Goal: Communication & Community: Answer question/provide support

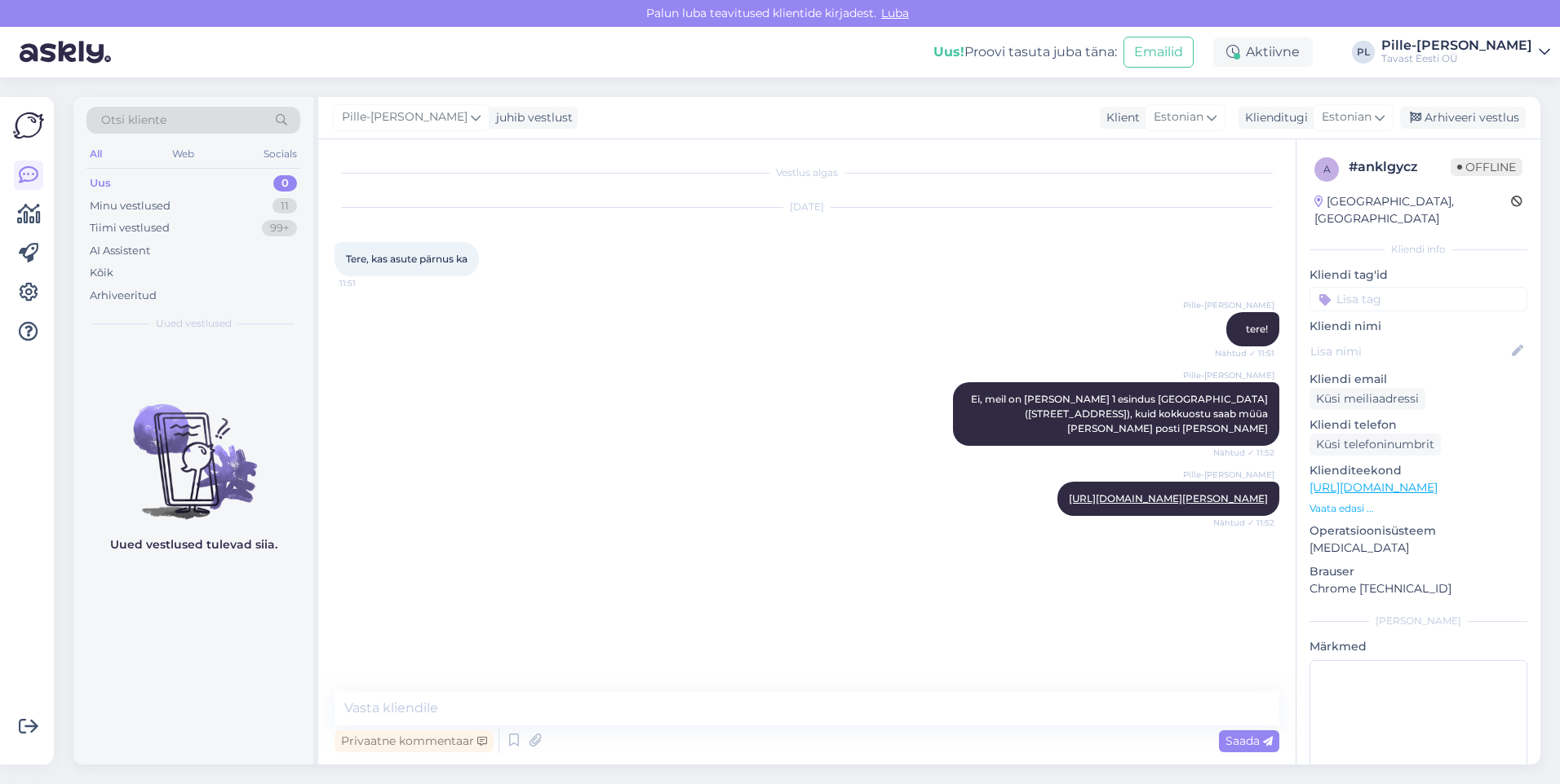
click at [846, 328] on div "Pille-[PERSON_NAME] tere! Nähtud ✓ 11:51" at bounding box center [806, 330] width 945 height 70
click at [266, 182] on div "Uus 0" at bounding box center [194, 183] width 214 height 23
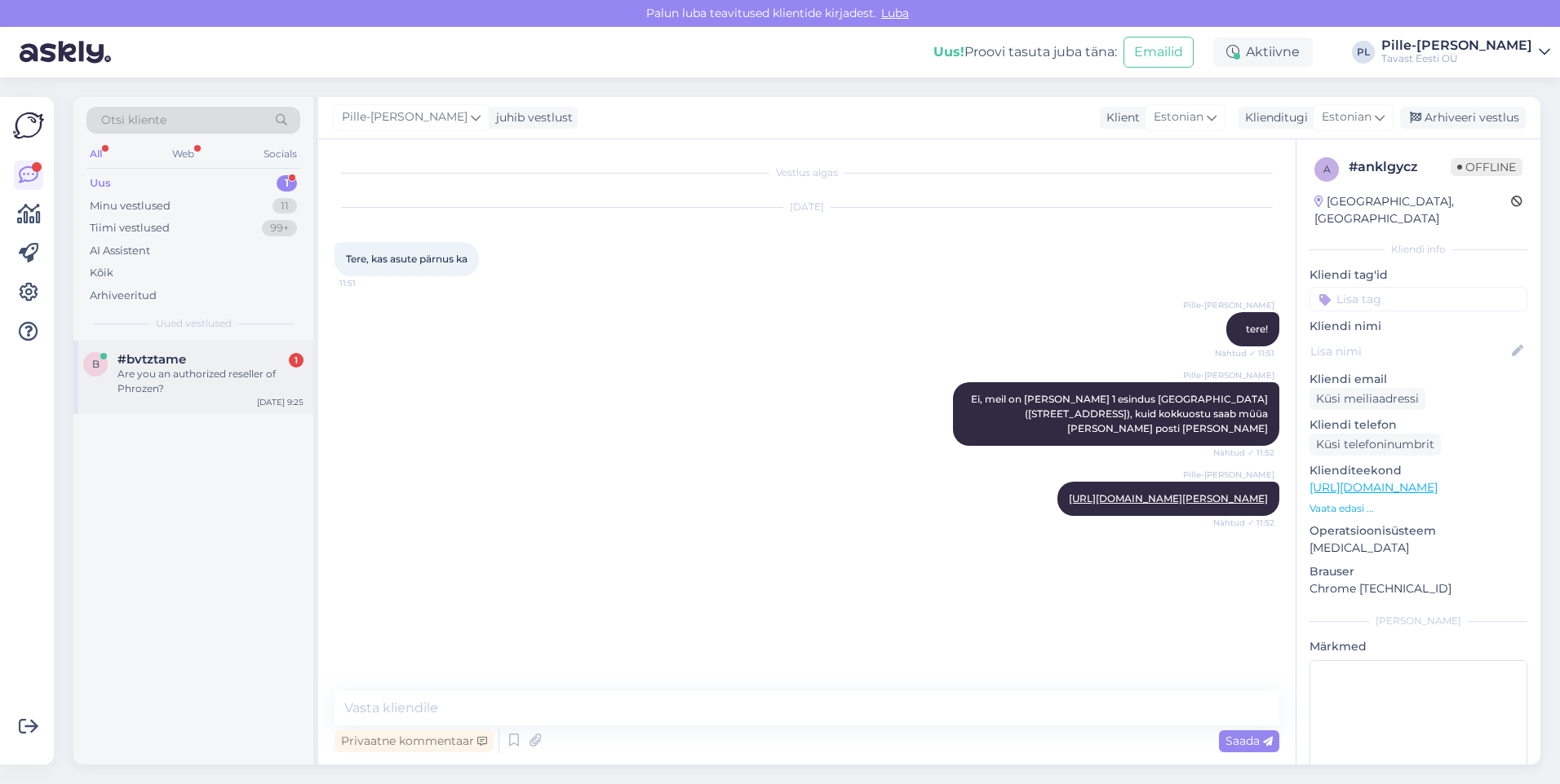
click at [252, 361] on div "#bvtztame 1" at bounding box center [211, 360] width 186 height 15
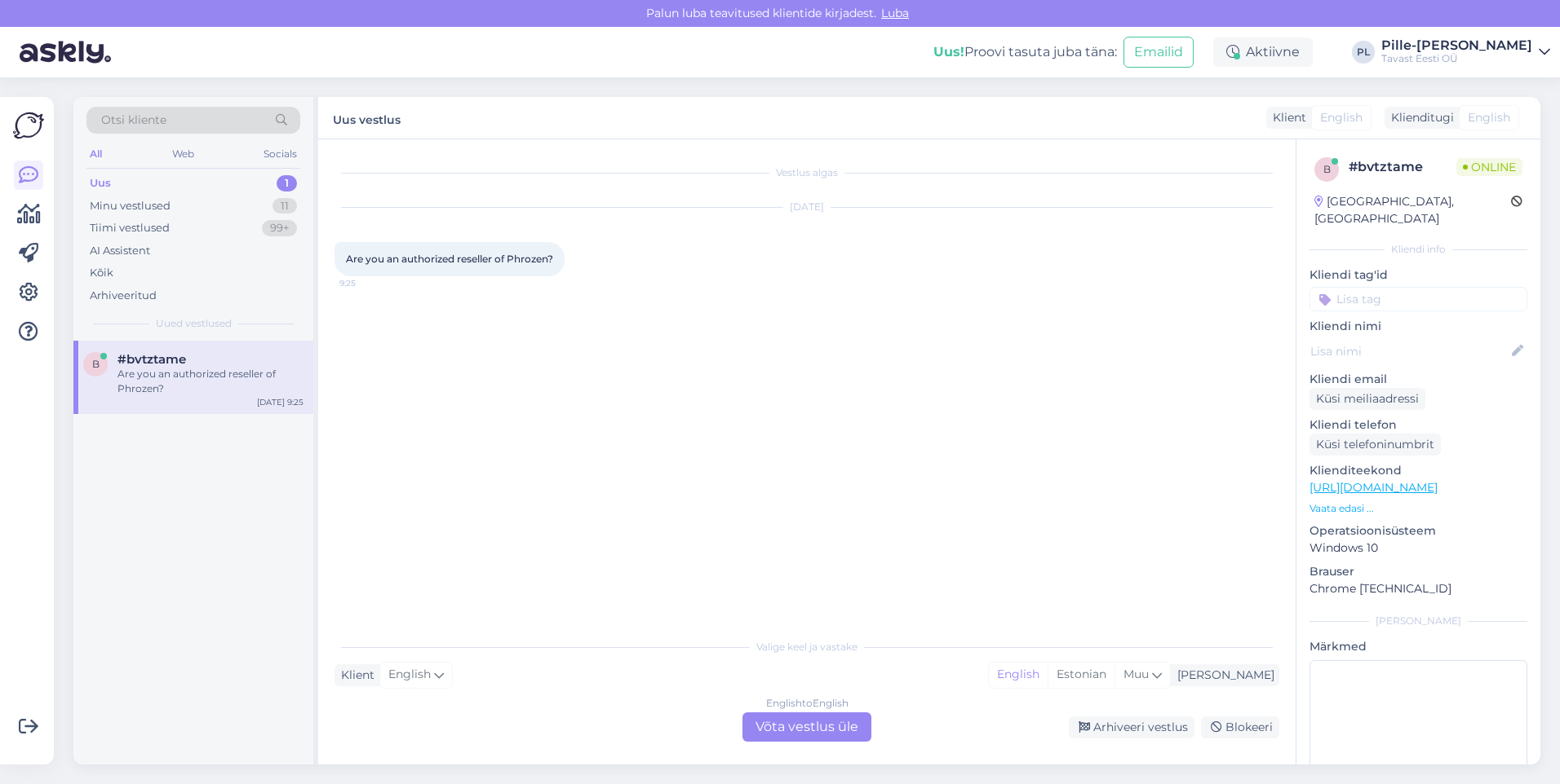
click at [836, 725] on div "English to English Võta vestlus üle" at bounding box center [806, 727] width 129 height 29
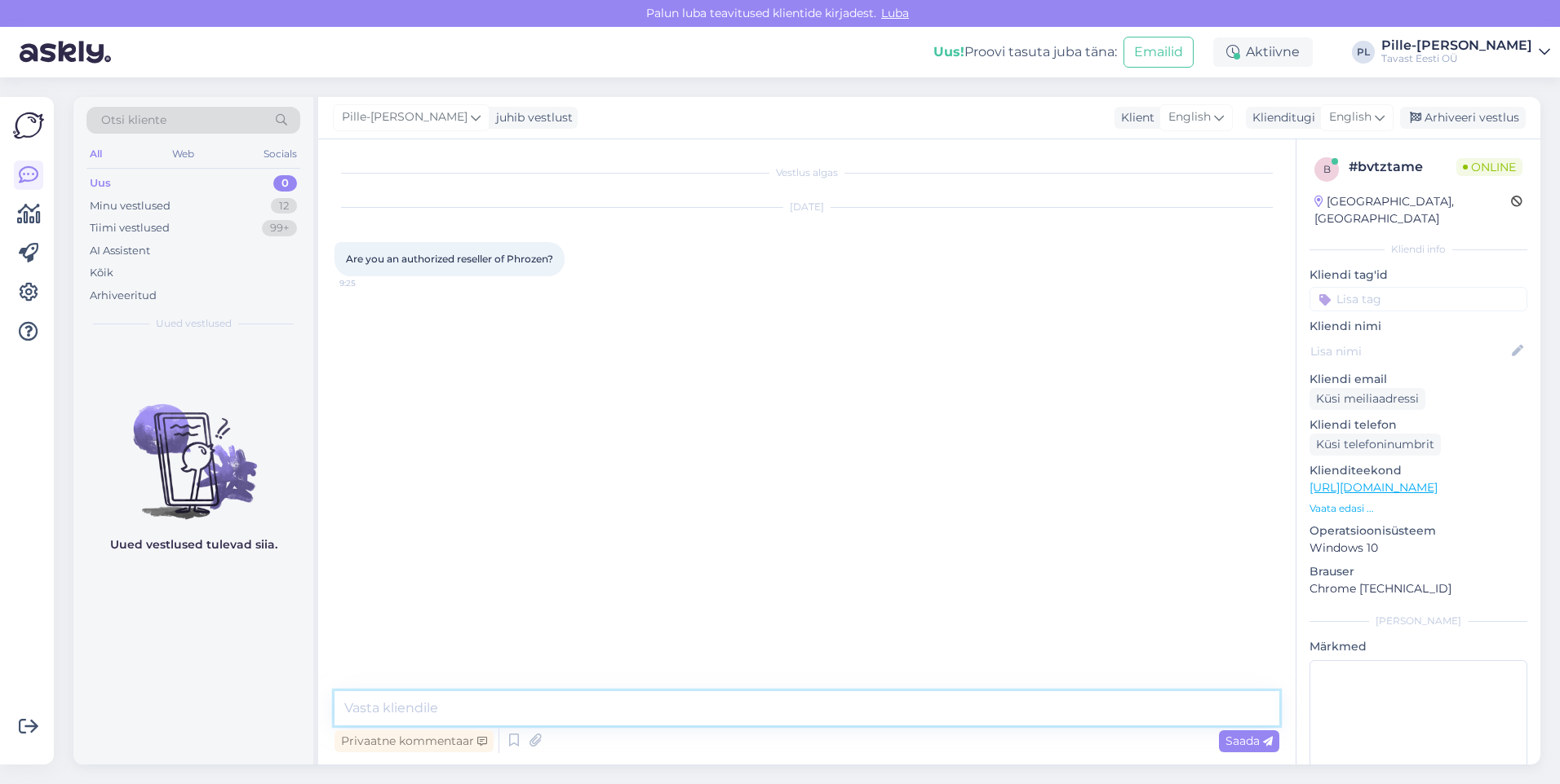
click at [723, 698] on textarea at bounding box center [806, 708] width 945 height 34
type textarea "Hello!"
click at [1244, 738] on span "Saada" at bounding box center [1249, 741] width 47 height 15
click at [1010, 704] on textarea at bounding box center [806, 708] width 945 height 34
click at [1437, 481] on link "[URL][DOMAIN_NAME]" at bounding box center [1373, 488] width 128 height 15
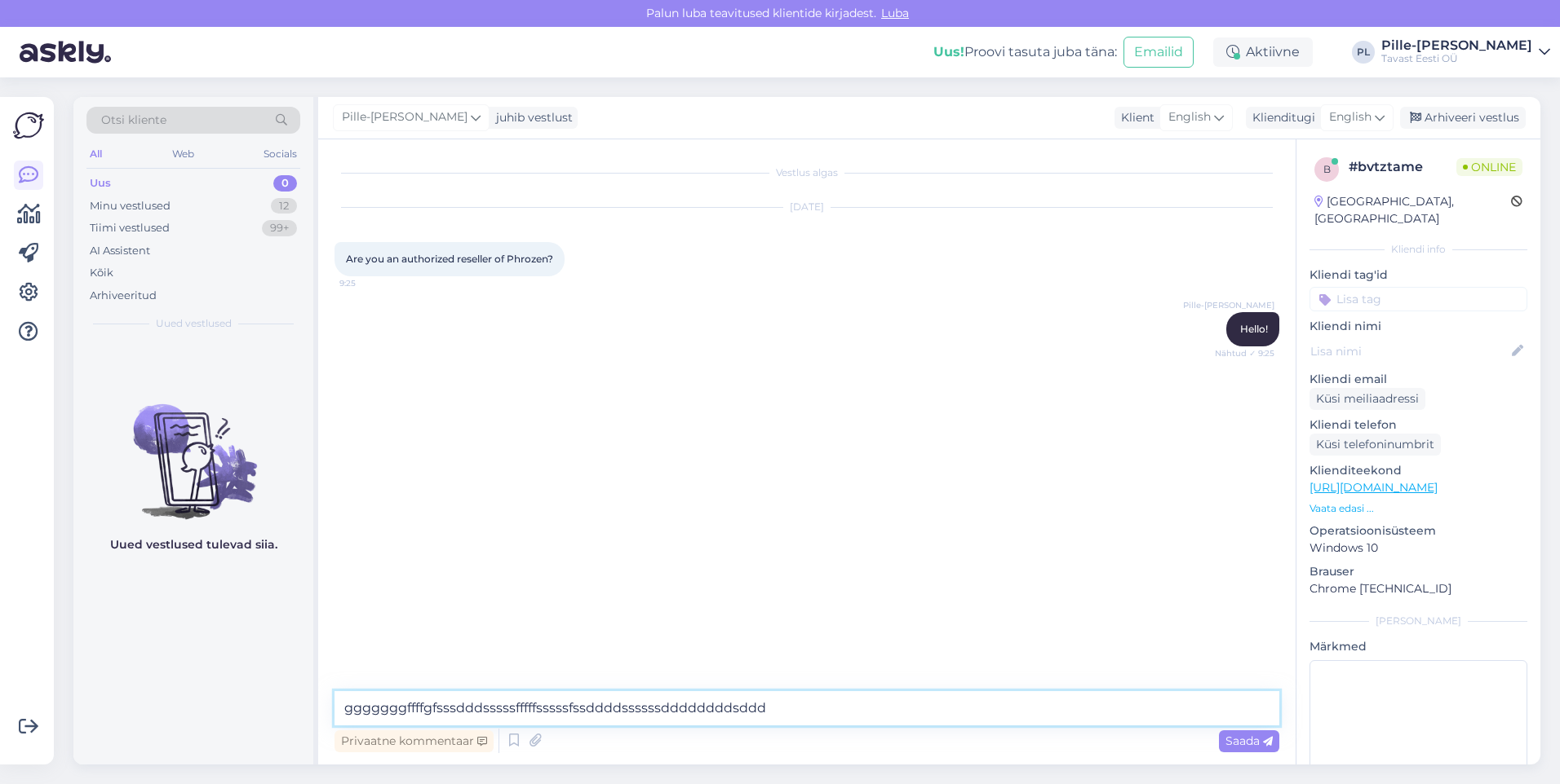
click at [831, 705] on textarea "gggggggffffgfsssdddsssssfffffsssssfssddddssssssddddddddsddd" at bounding box center [806, 708] width 945 height 34
type textarea "g"
type textarea "W"
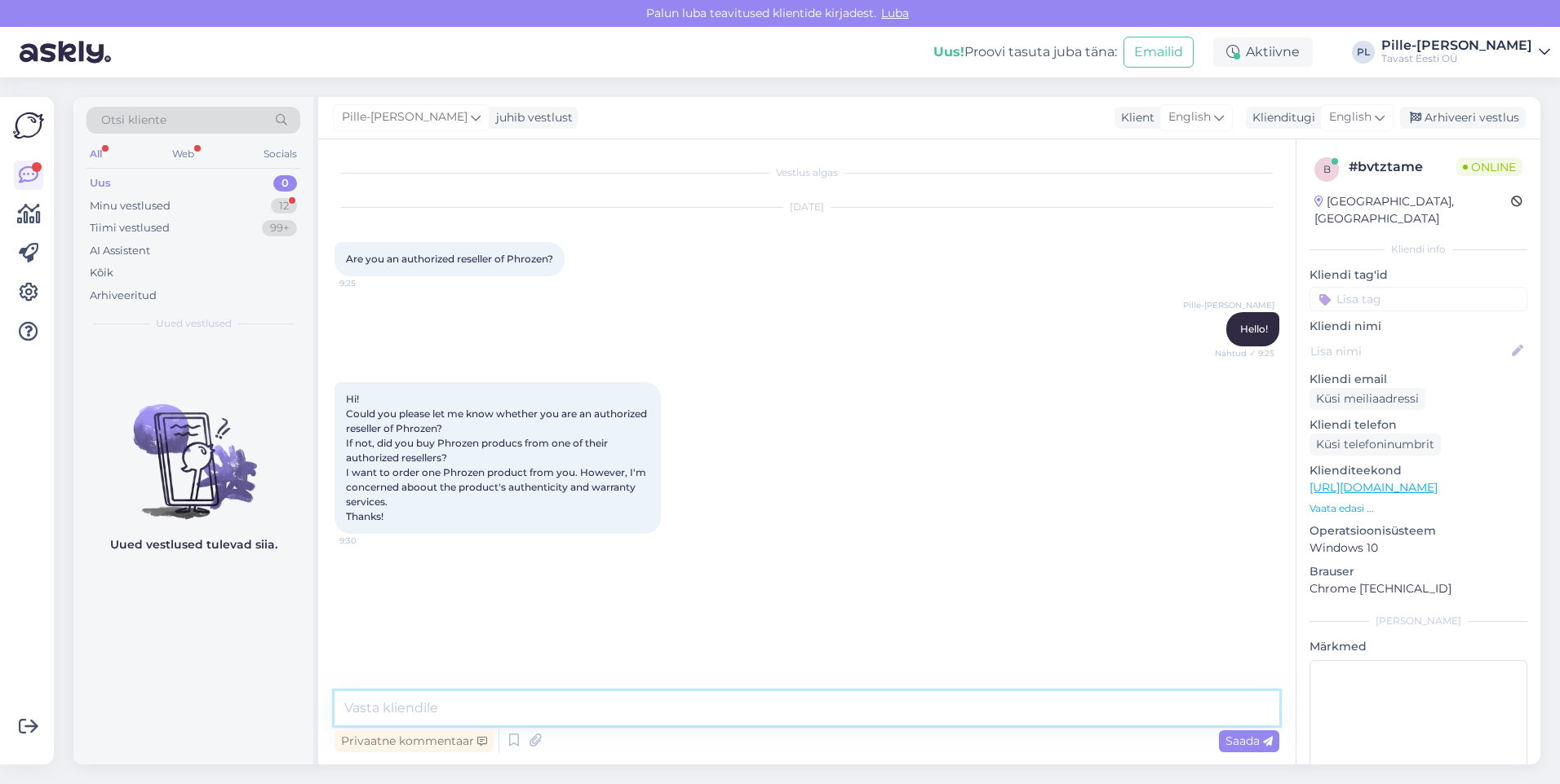
click at [581, 700] on textarea at bounding box center [806, 708] width 945 height 34
click at [562, 716] on textarea at bounding box center [806, 708] width 945 height 34
paste textarea "Negotiations are underway in this regard."
click at [629, 708] on textarea "We are not yet an official reseller, however Negotiations are underway in this …" at bounding box center [806, 708] width 945 height 34
click at [914, 706] on textarea "We are not yet an official reseller, however negotiations are underway in this …" at bounding box center [806, 708] width 945 height 34
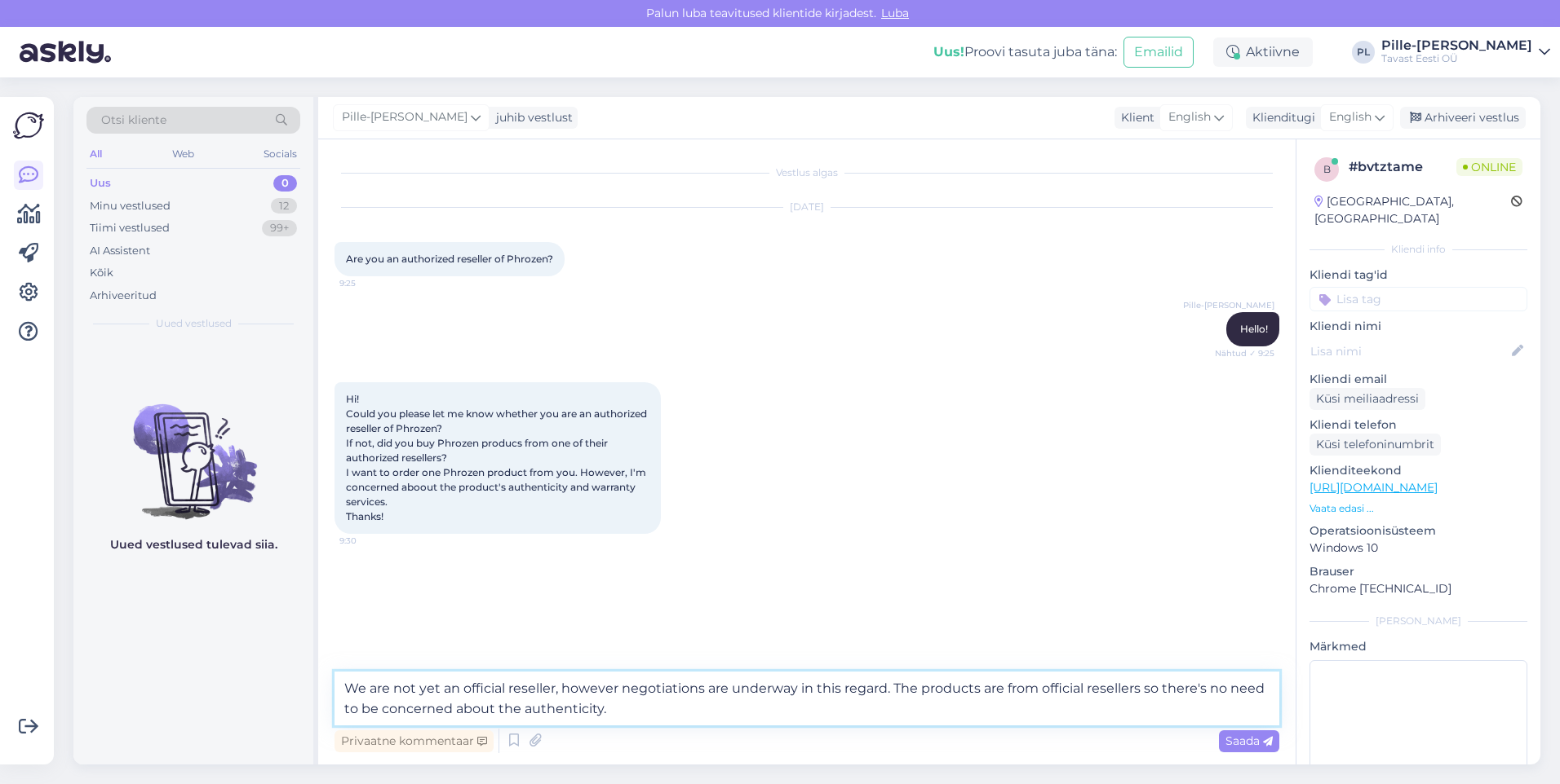
click at [1060, 680] on textarea "We are not yet an official reseller, however negotiations are underway in this …" at bounding box center [806, 698] width 945 height 53
drag, startPoint x: 1141, startPoint y: 691, endPoint x: 1086, endPoint y: 691, distance: 55.0
click at [1086, 691] on textarea "We are not yet an official reseller, however negotiations are underway in this …" at bounding box center [806, 698] width 945 height 53
click at [1221, 680] on textarea "We are not yet an official reseller, however negotiations are underway in this …" at bounding box center [806, 698] width 945 height 53
click at [1139, 689] on textarea "We are not yet an official reseller, however negotiations are underway in this …" at bounding box center [806, 698] width 945 height 53
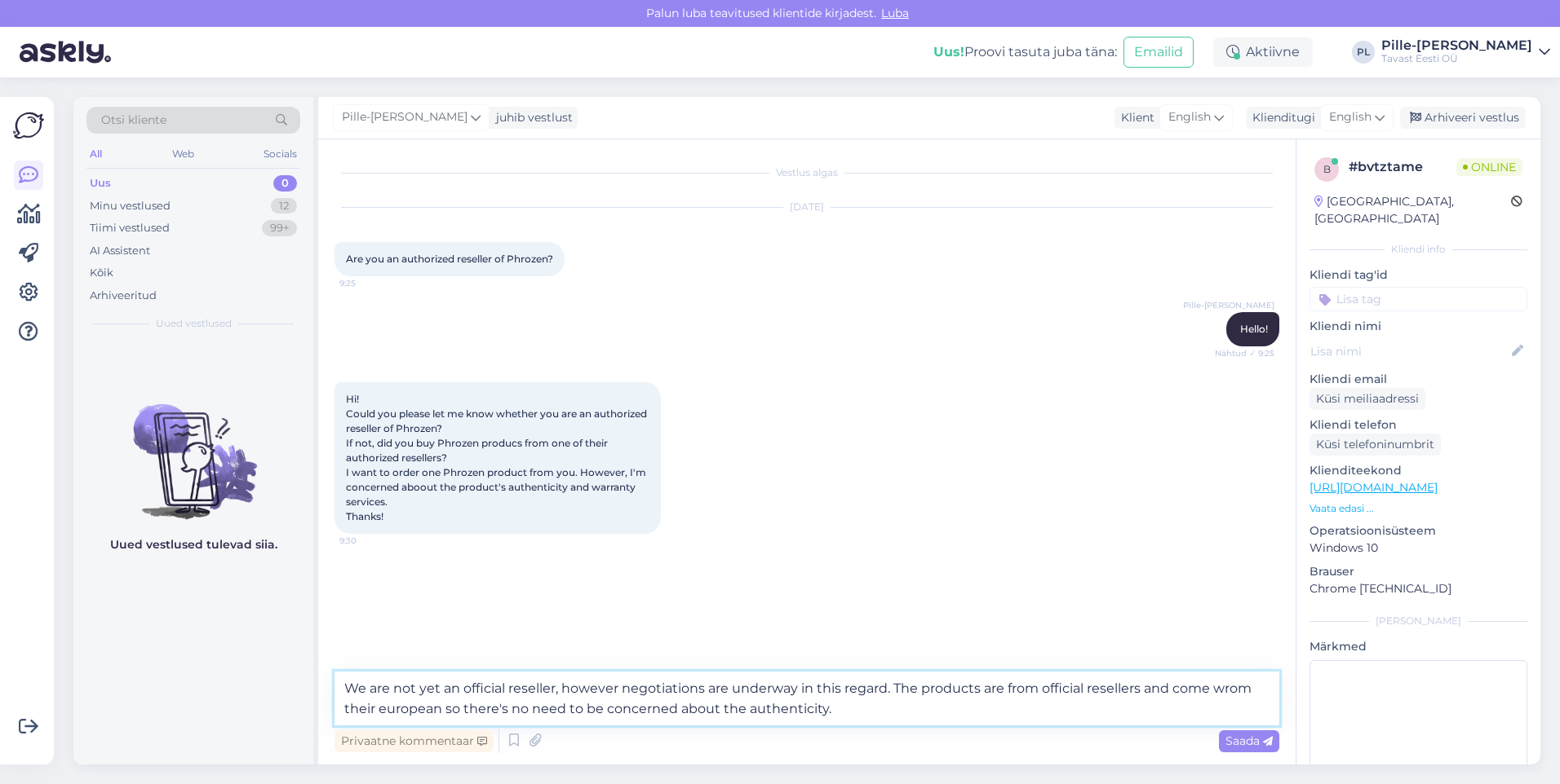
click at [1253, 688] on textarea "We are not yet an official reseller, however negotiations are underway in this …" at bounding box center [806, 698] width 945 height 53
drag, startPoint x: 1256, startPoint y: 686, endPoint x: 1217, endPoint y: 695, distance: 40.0
click at [1217, 695] on textarea "We are not yet an official reseller, however negotiations are underway in this …" at bounding box center [806, 698] width 945 height 53
paste textarea "from the interim storage"
click at [365, 712] on textarea "We are not yet an official reseller, however negotiations are underway in this …" at bounding box center [806, 698] width 945 height 53
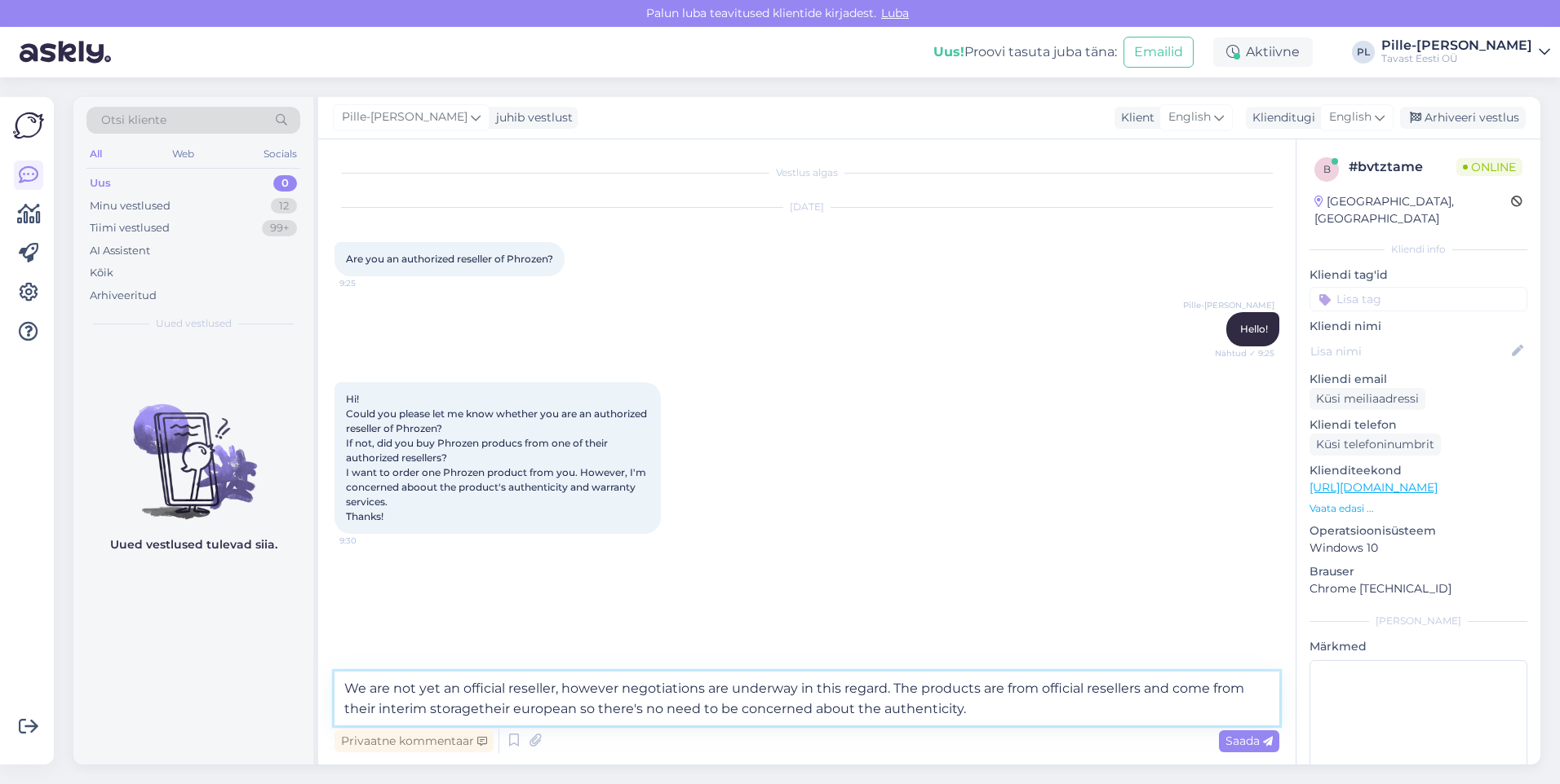
click at [485, 705] on textarea "We are not yet an official reseller, however negotiations are underway in this …" at bounding box center [806, 698] width 945 height 53
click at [478, 712] on textarea "We are not yet an official reseller, however negotiations are underway in this …" at bounding box center [806, 698] width 945 height 53
click at [598, 715] on textarea "We are not yet an official reseller, however negotiations are underway in this …" at bounding box center [806, 698] width 945 height 53
click at [528, 714] on textarea "We are not yet an official reseller, however negotiations are underway in this …" at bounding box center [806, 698] width 945 height 53
click at [579, 706] on textarea "We are not yet an official reseller, however negotiations are underway in this …" at bounding box center [806, 698] width 945 height 53
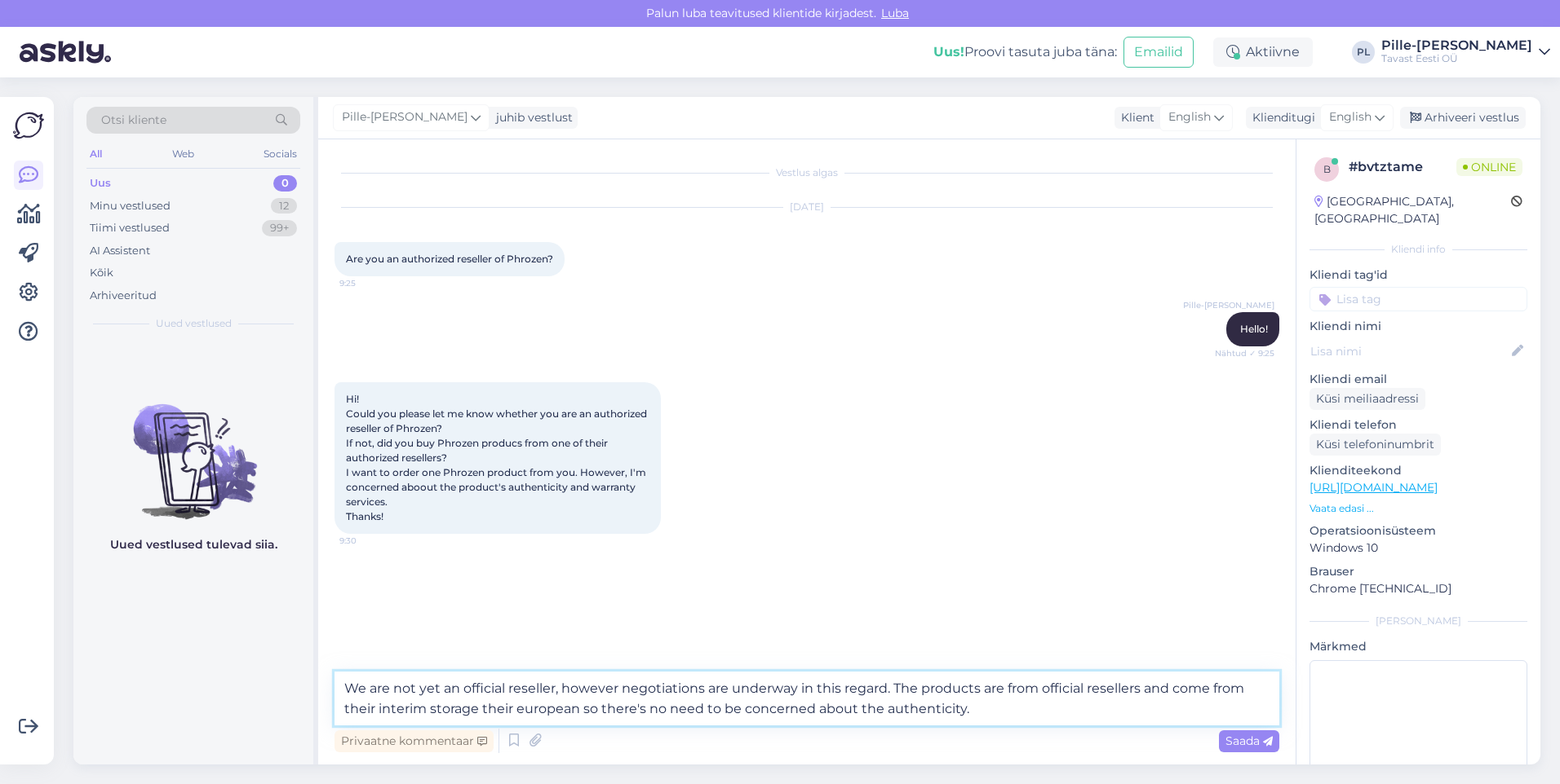
drag, startPoint x: 576, startPoint y: 708, endPoint x: 512, endPoint y: 714, distance: 64.3
click at [512, 714] on textarea "We are not yet an official reseller, however negotiations are underway in this …" at bounding box center [806, 698] width 945 height 53
click at [376, 713] on textarea "We are not yet an official reseller, however negotiations are underway in this …" at bounding box center [806, 698] width 945 height 53
click at [462, 703] on textarea "We are not yet an official reseller, however negotiations are underway in this …" at bounding box center [806, 698] width 945 height 53
click at [543, 703] on textarea "We are not yet an official reseller, however negotiations are underway in this …" at bounding box center [806, 698] width 945 height 53
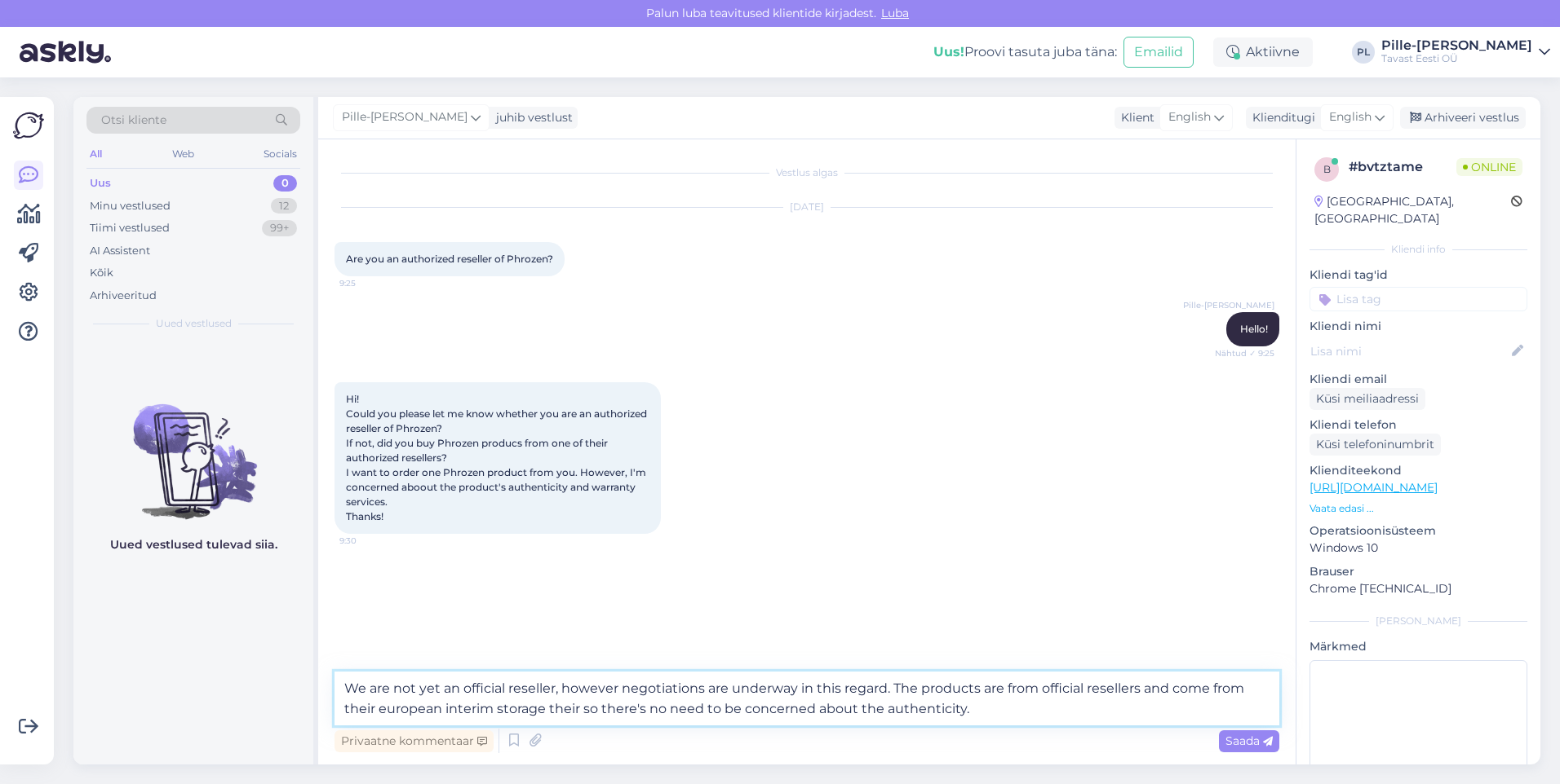
drag, startPoint x: 547, startPoint y: 709, endPoint x: 1146, endPoint y: 691, distance: 599.3
click at [1146, 691] on textarea "We are not yet an official reseller, however negotiations are underway in this …" at bounding box center [806, 698] width 945 height 53
click at [1038, 696] on textarea "We are not yet an official reseller, however negotiations are underway in this …" at bounding box center [806, 698] width 945 height 53
drag, startPoint x: 1050, startPoint y: 693, endPoint x: 1023, endPoint y: 691, distance: 27.1
click at [1023, 691] on textarea "We are not yet an official reseller, however negotiations are underway in this …" at bounding box center [806, 698] width 945 height 53
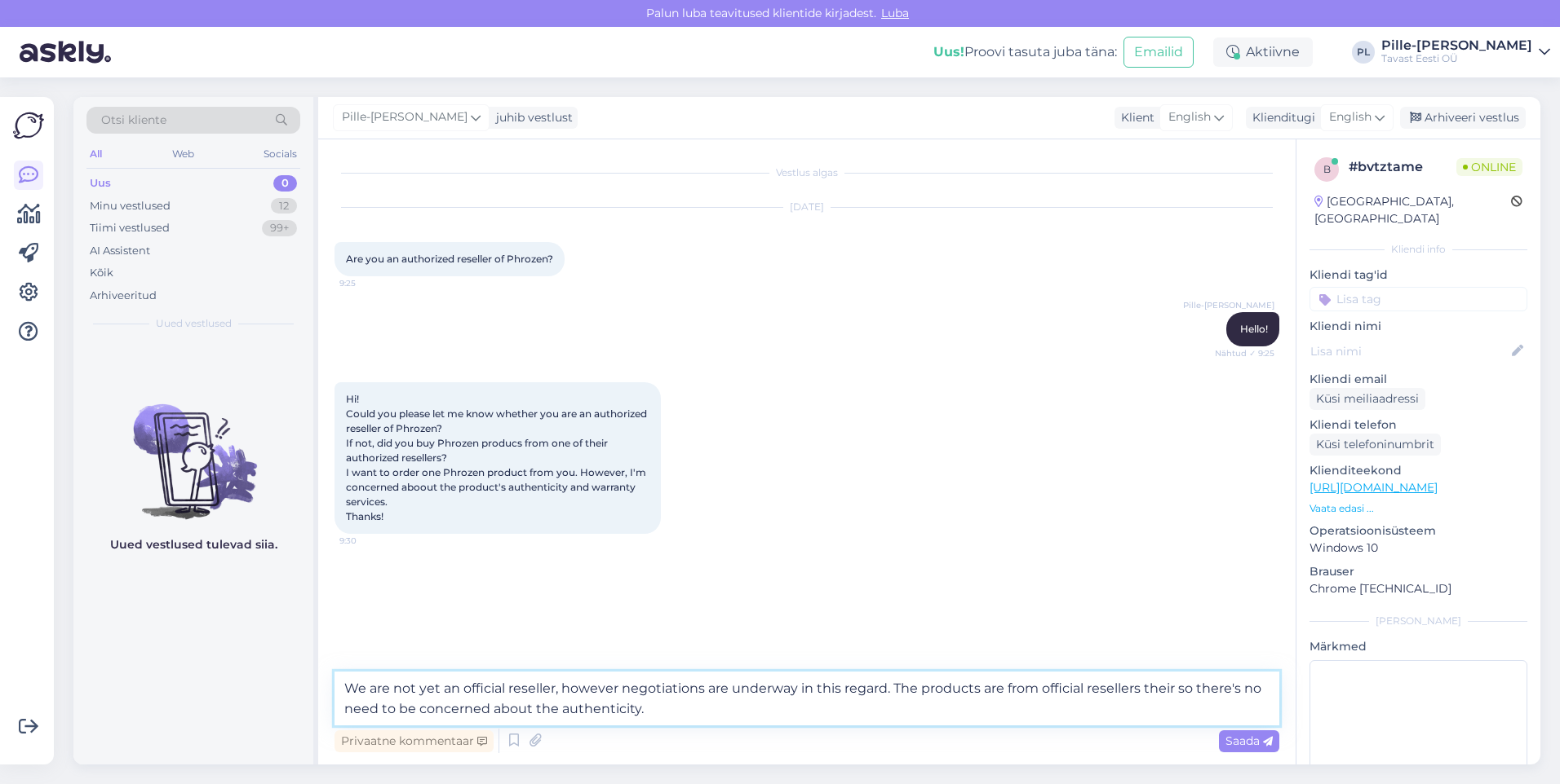
click at [1024, 690] on textarea "We are not yet an official reseller, however negotiations are underway in this …" at bounding box center [806, 698] width 945 height 53
drag, startPoint x: 1045, startPoint y: 686, endPoint x: 1012, endPoint y: 698, distance: 35.1
click at [1006, 698] on textarea "We are not yet an official reseller, however negotiations are underway in this …" at bounding box center [806, 698] width 945 height 53
click at [1057, 702] on textarea "We are not yet an official reseller, however negotiations are underway in this …" at bounding box center [806, 698] width 945 height 53
type textarea "We are not yet an official reseller, however negotiations are underway in this …"
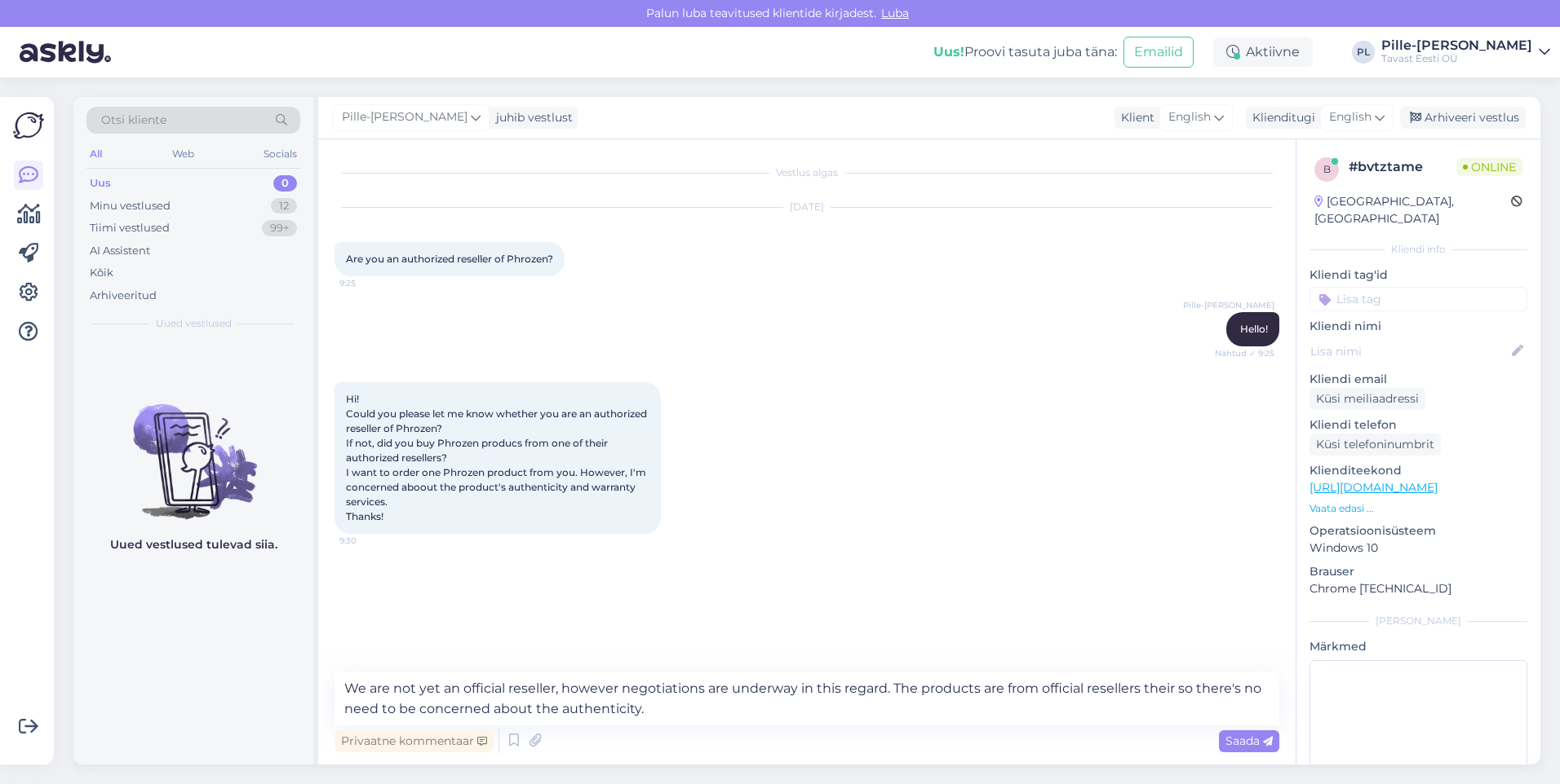
click at [916, 726] on div "Privaatne kommentaar Saada" at bounding box center [806, 741] width 945 height 31
click at [898, 702] on textarea "We are not yet an official reseller, however negotiations are underway in this …" at bounding box center [806, 698] width 945 height 53
click at [735, 705] on textarea "We are not yet an official reseller, however negotiations are underway in this …" at bounding box center [806, 698] width 945 height 53
click at [1237, 738] on span "Saada" at bounding box center [1249, 741] width 47 height 15
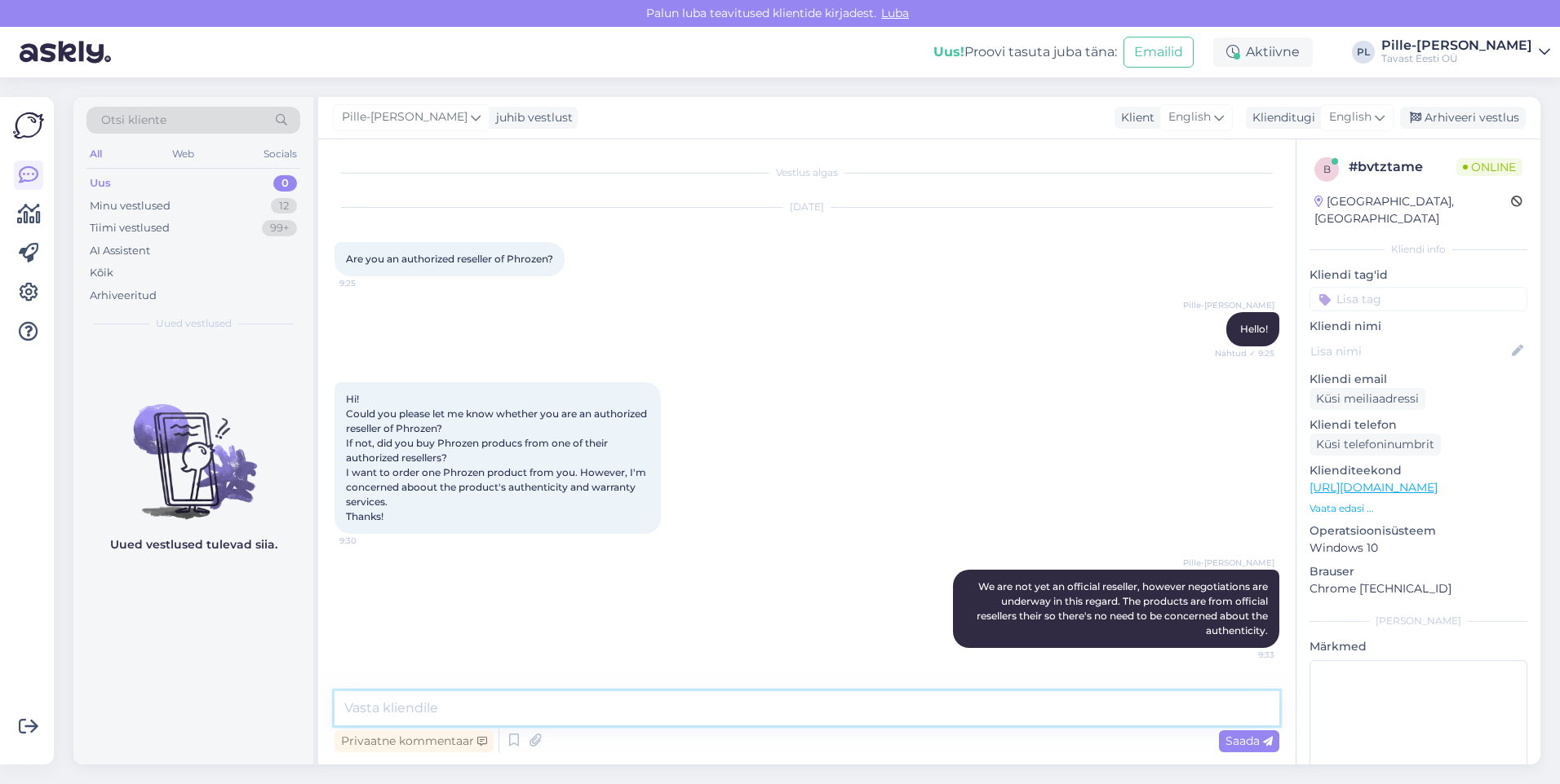
click at [1070, 704] on textarea at bounding box center [806, 708] width 945 height 34
click at [354, 707] on textarea "Warranties also apply" at bounding box center [806, 708] width 945 height 34
click at [584, 705] on textarea "The official warranties also apply" at bounding box center [806, 708] width 945 height 34
type textarea "The official warranties also apply"
click at [1262, 742] on span "Saada" at bounding box center [1249, 741] width 47 height 15
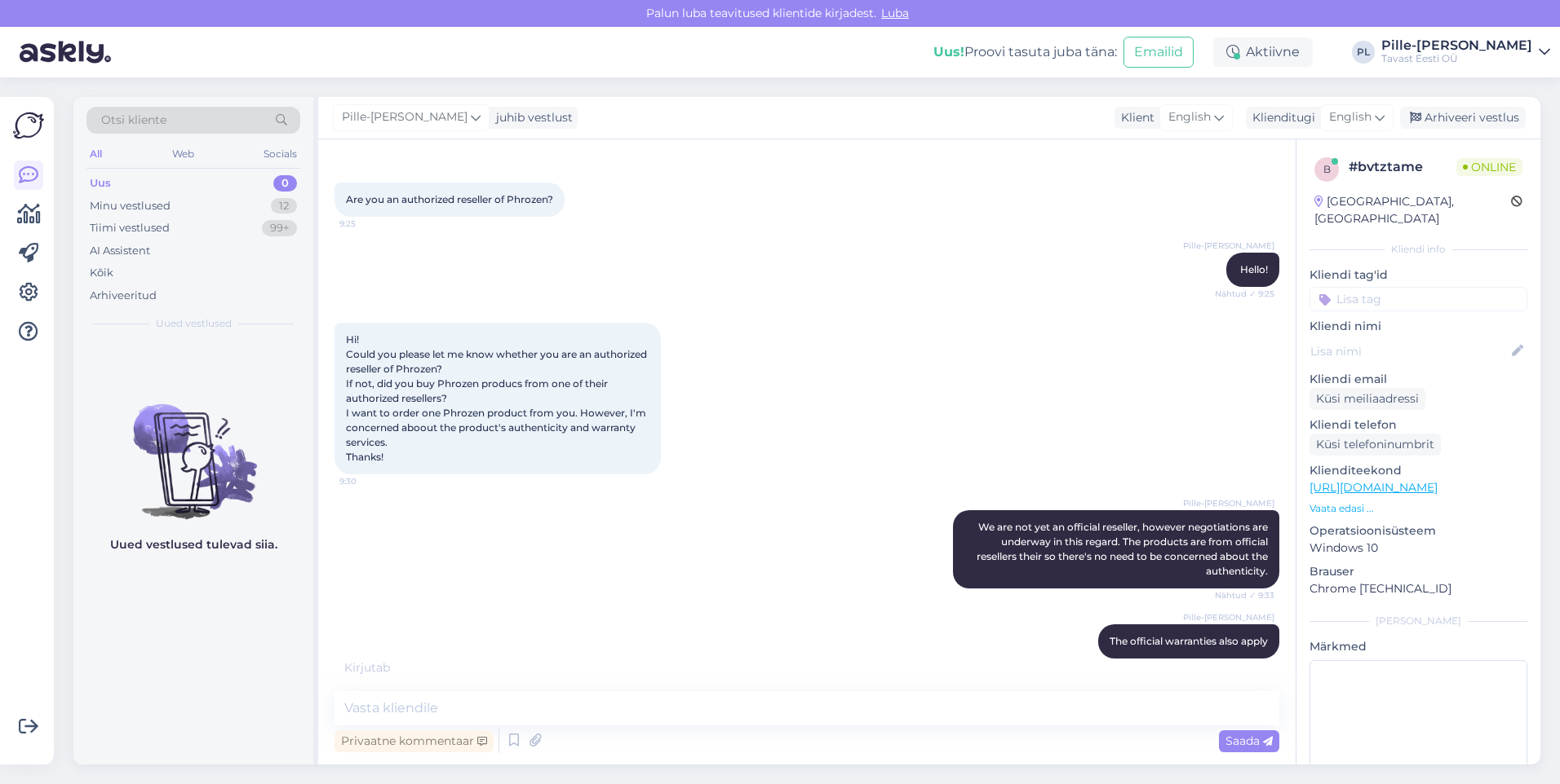
scroll to position [130, 0]
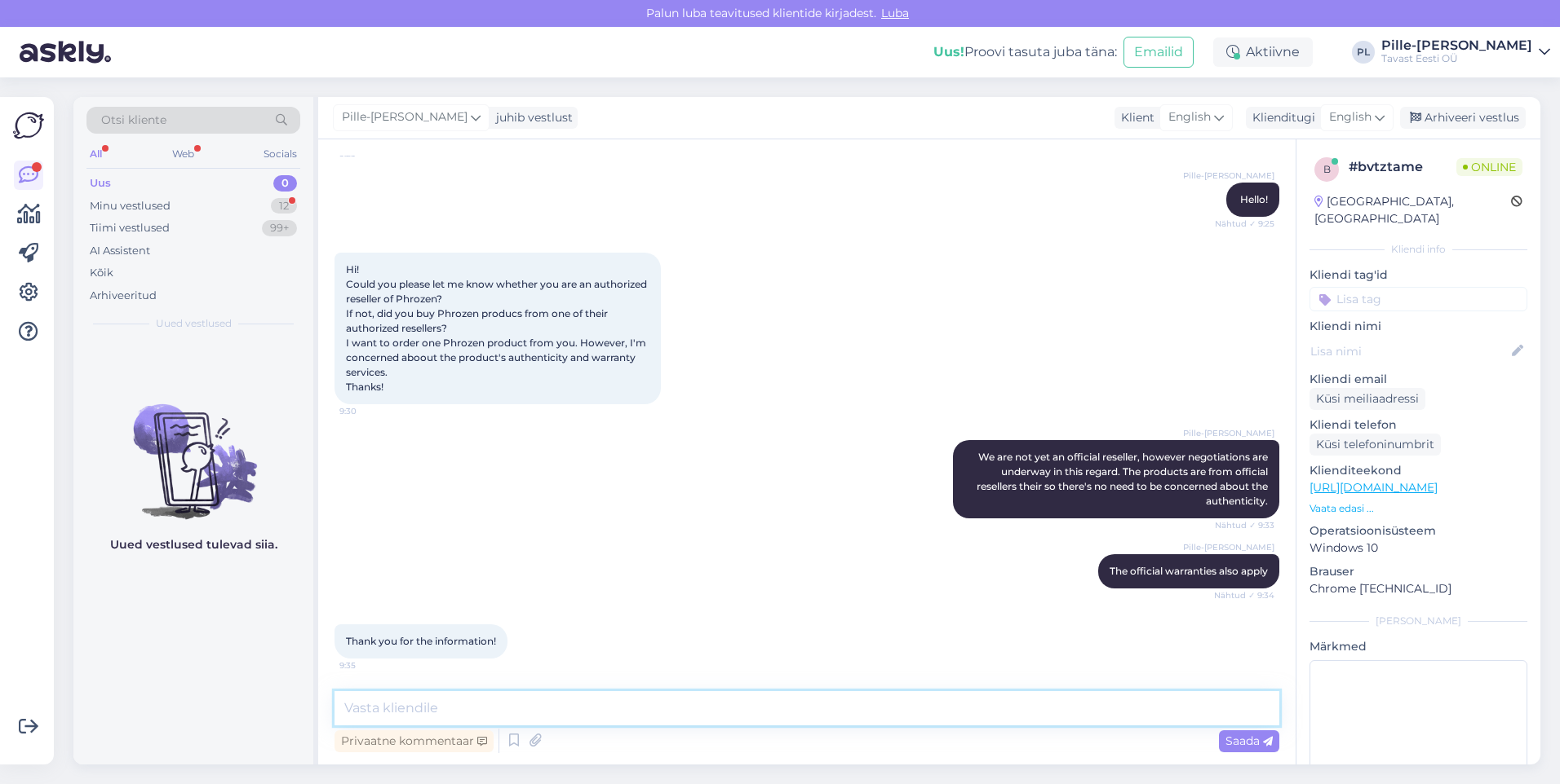
click at [616, 701] on textarea at bounding box center [806, 708] width 945 height 34
type textarea "I"
type textarea "Happy to help! If you have any other questions, let me know :)"
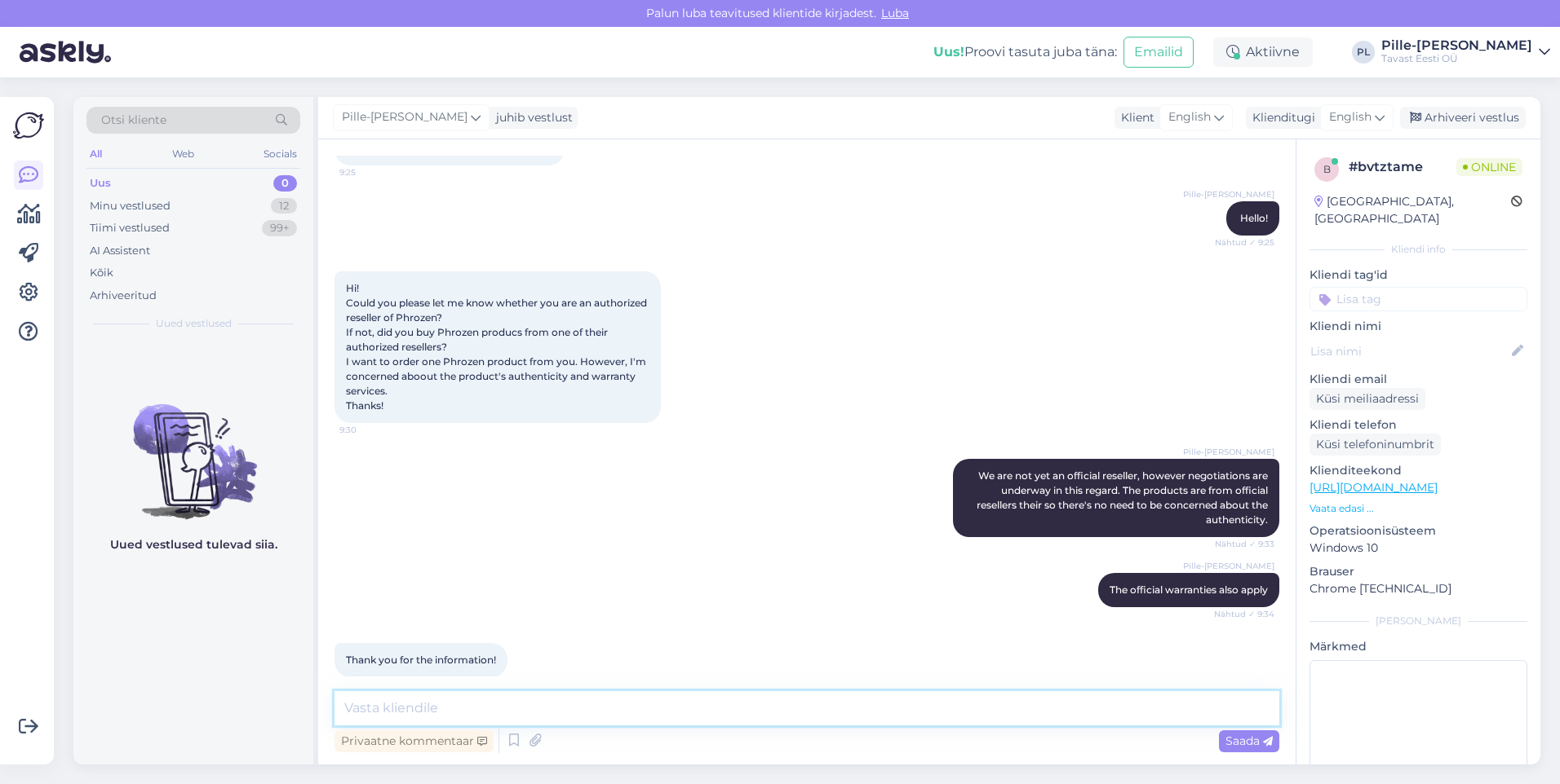
scroll to position [215, 0]
